Goal: Task Accomplishment & Management: Manage account settings

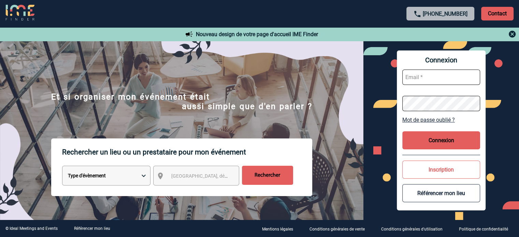
type input "eperiou@ime-groupe.com"
click at [442, 136] on button "Connexion" at bounding box center [441, 140] width 78 height 18
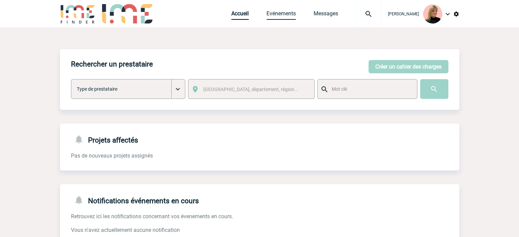
click at [287, 15] on link "Evénements" at bounding box center [280, 15] width 29 height 10
click at [370, 12] on img at bounding box center [368, 14] width 25 height 8
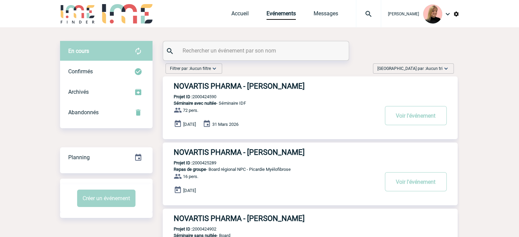
click at [376, 18] on div at bounding box center [368, 13] width 25 height 27
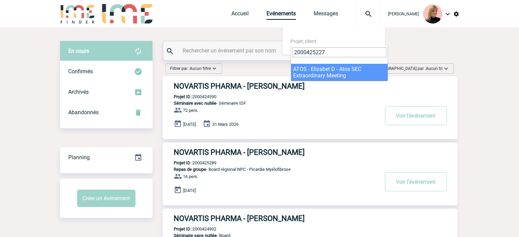
type input "2000425227"
select select "24728"
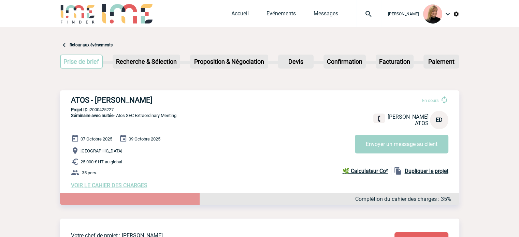
click at [123, 183] on span "VOIR LE CAHIER DES CHARGES" at bounding box center [109, 185] width 76 height 6
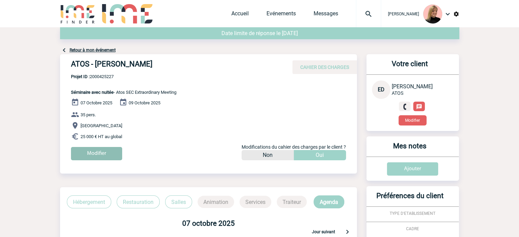
click at [87, 151] on input "Modifier" at bounding box center [96, 153] width 51 height 13
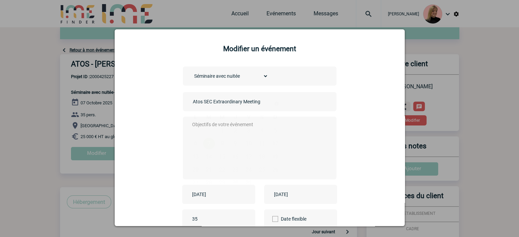
click at [221, 196] on input "[DATE]" at bounding box center [213, 194] width 47 height 9
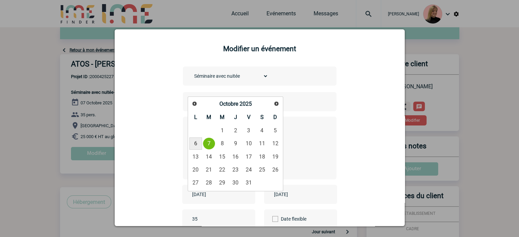
click at [195, 143] on link "6" at bounding box center [195, 143] width 13 height 12
type input "[DATE]"
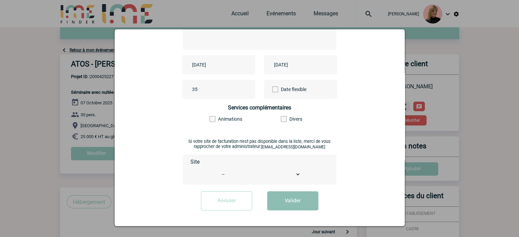
scroll to position [130, 0]
click at [296, 198] on button "Valider" at bounding box center [292, 200] width 51 height 19
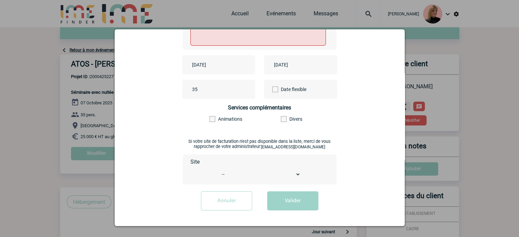
click at [251, 36] on textarea at bounding box center [257, 17] width 135 height 55
type textarea "xx"
click at [292, 204] on button "Valider" at bounding box center [292, 200] width 51 height 19
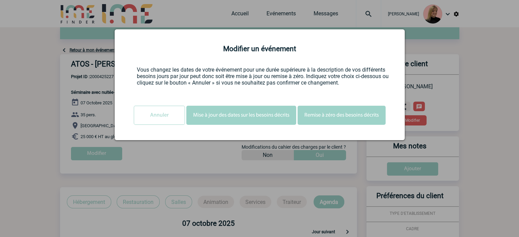
click at [242, 117] on button "Mise à jour des dates sur les besoins décrits" at bounding box center [241, 115] width 110 height 19
